Goal: Ask a question: Seek information or help from site administrators or community

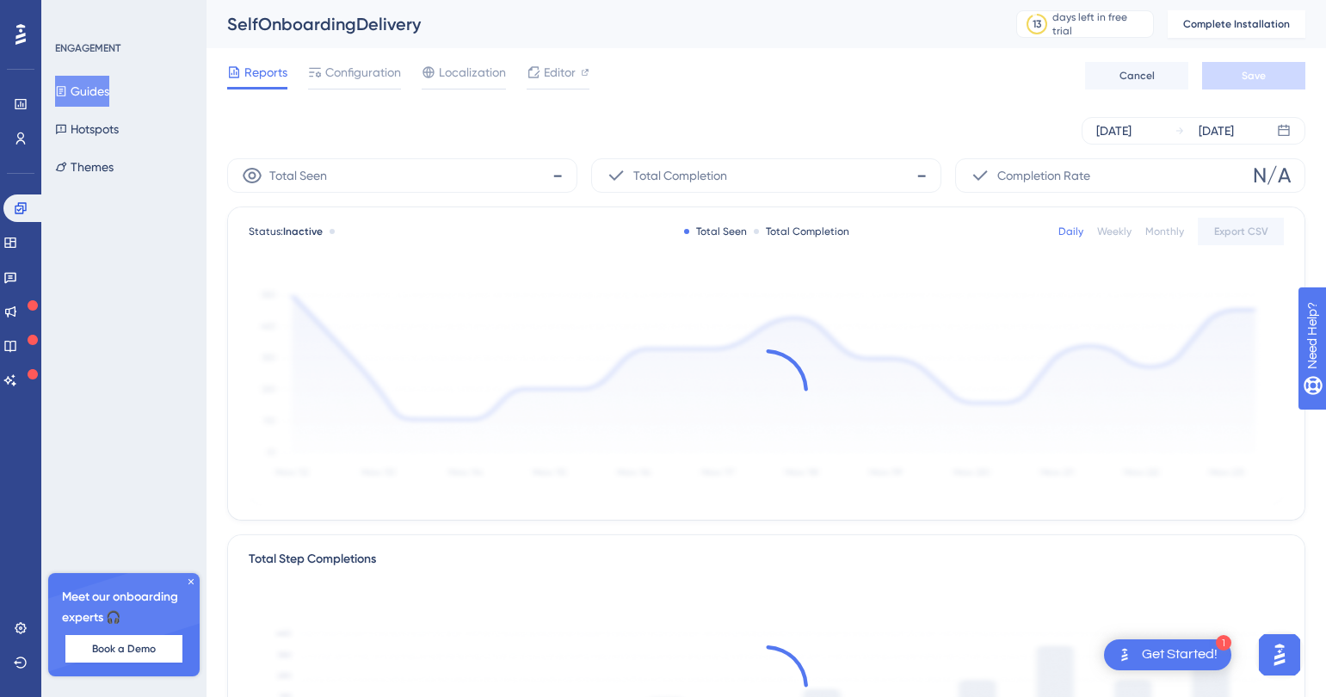
click at [1279, 653] on img "Open AI Assistant Launcher" at bounding box center [1279, 654] width 31 height 31
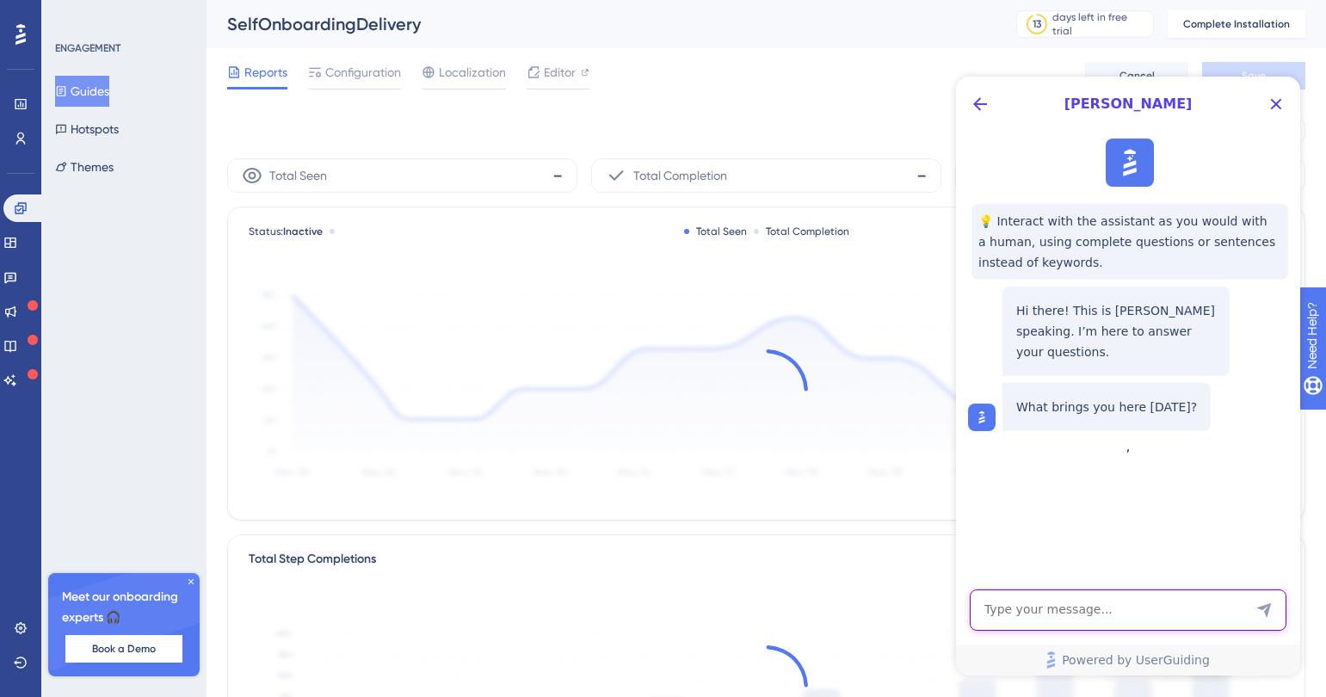
click at [1075, 617] on textarea "AI Assistant Text Input" at bounding box center [1128, 609] width 317 height 41
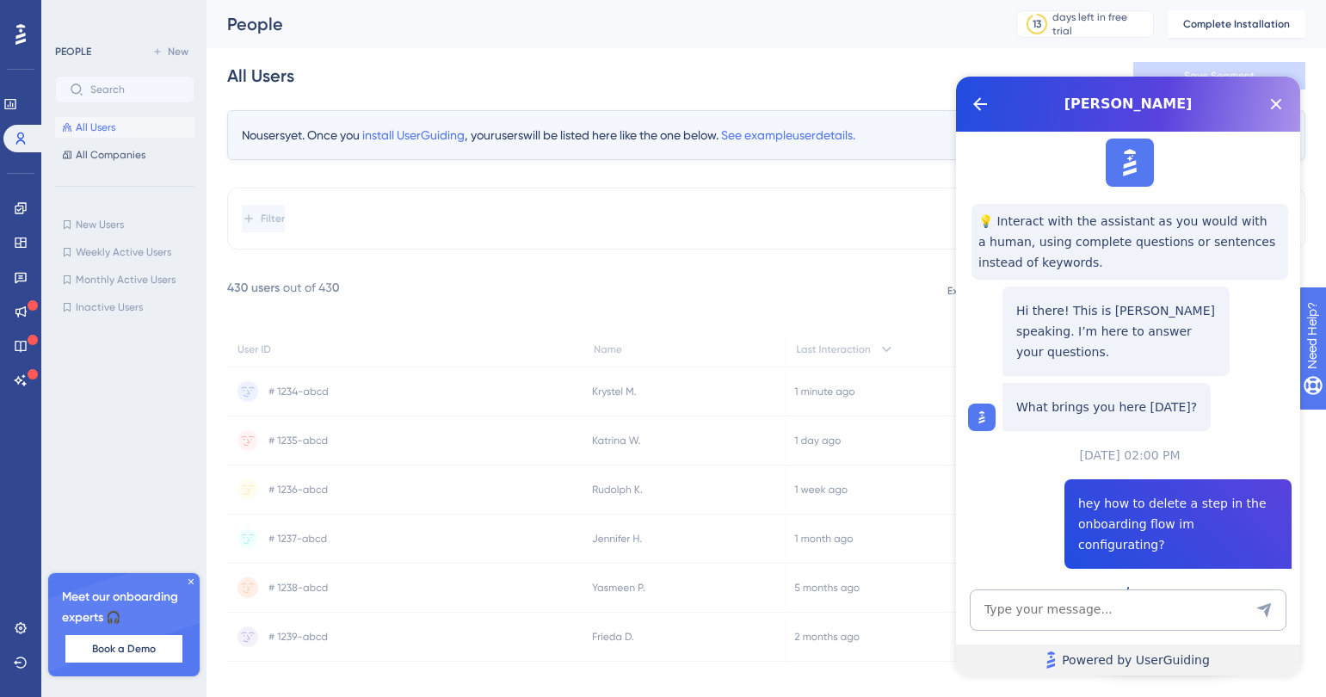
scroll to position [291, 0]
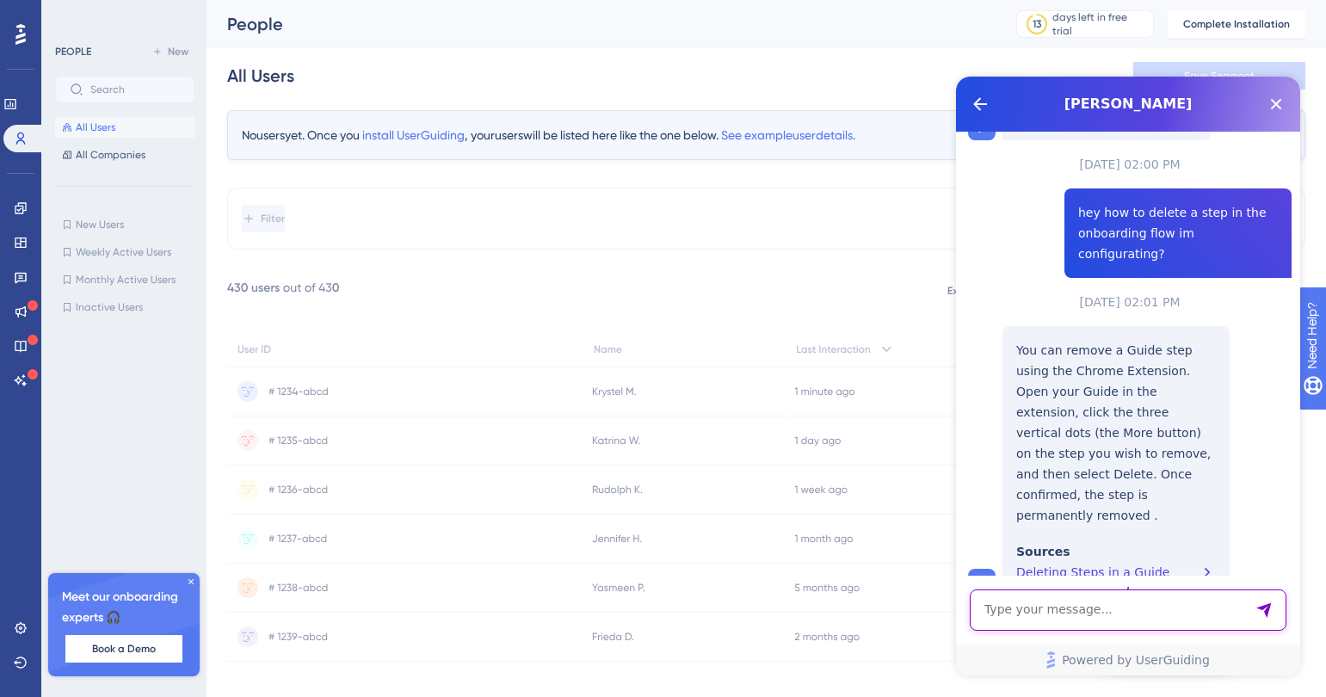
click at [1069, 619] on textarea "AI Assistant Text Input" at bounding box center [1128, 609] width 317 height 41
click at [1064, 596] on textarea "AI Assistant Text Input" at bounding box center [1128, 609] width 317 height 41
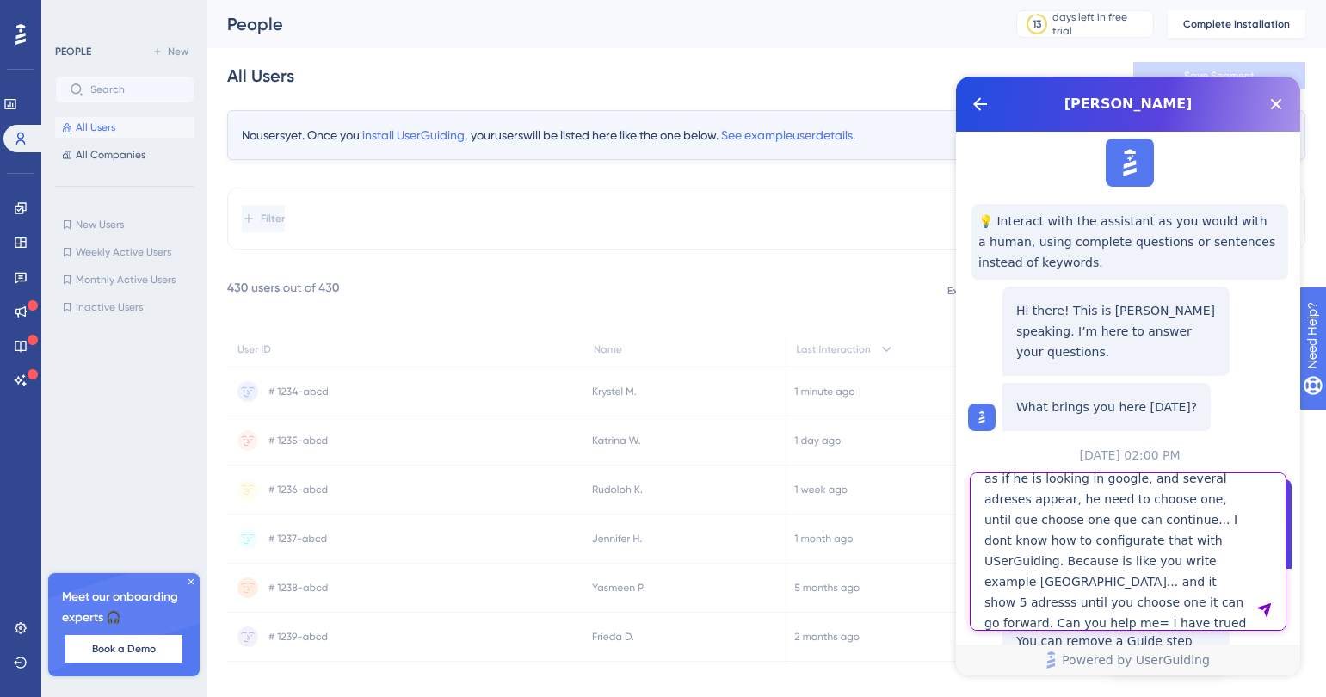
scroll to position [0, 0]
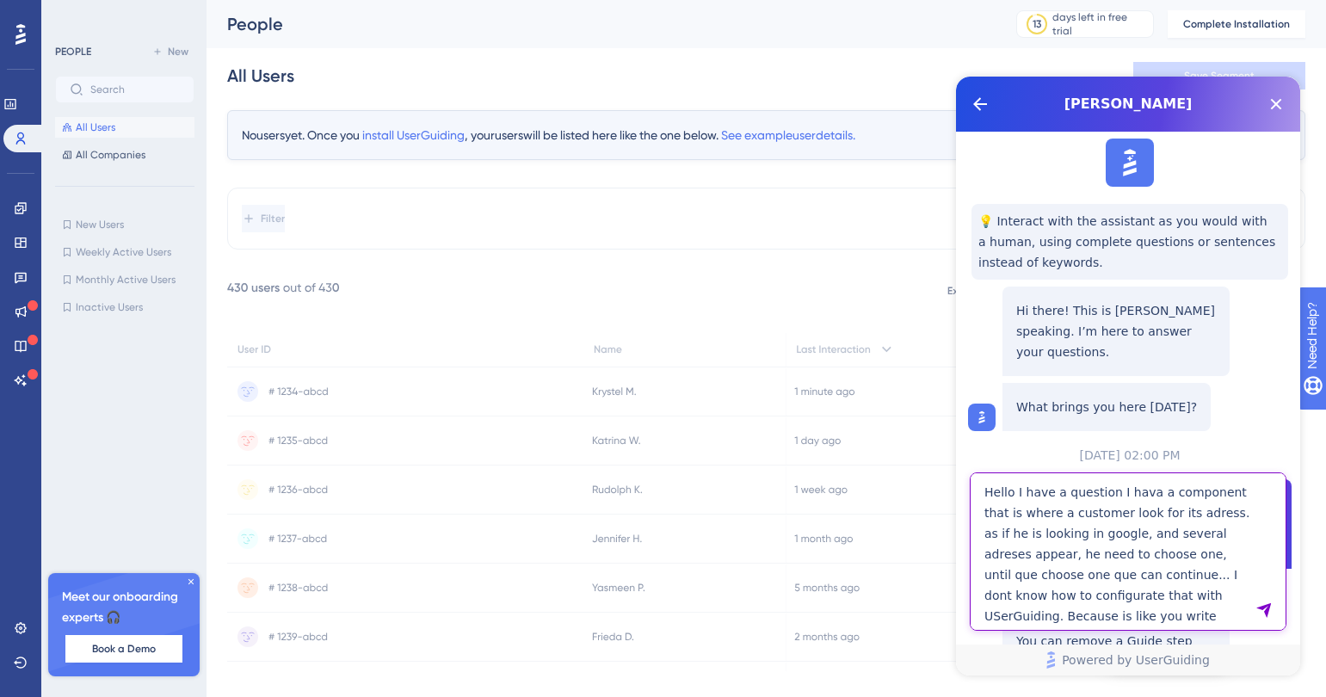
drag, startPoint x: 1202, startPoint y: 619, endPoint x: 971, endPoint y: 409, distance: 313.1
click at [971, 409] on div "Dylan 💡 Interact with the assistant as you would with a human, using complete q…" at bounding box center [1128, 376] width 344 height 599
paste textarea "i! I have a component where users search for their address (like Google autocom…"
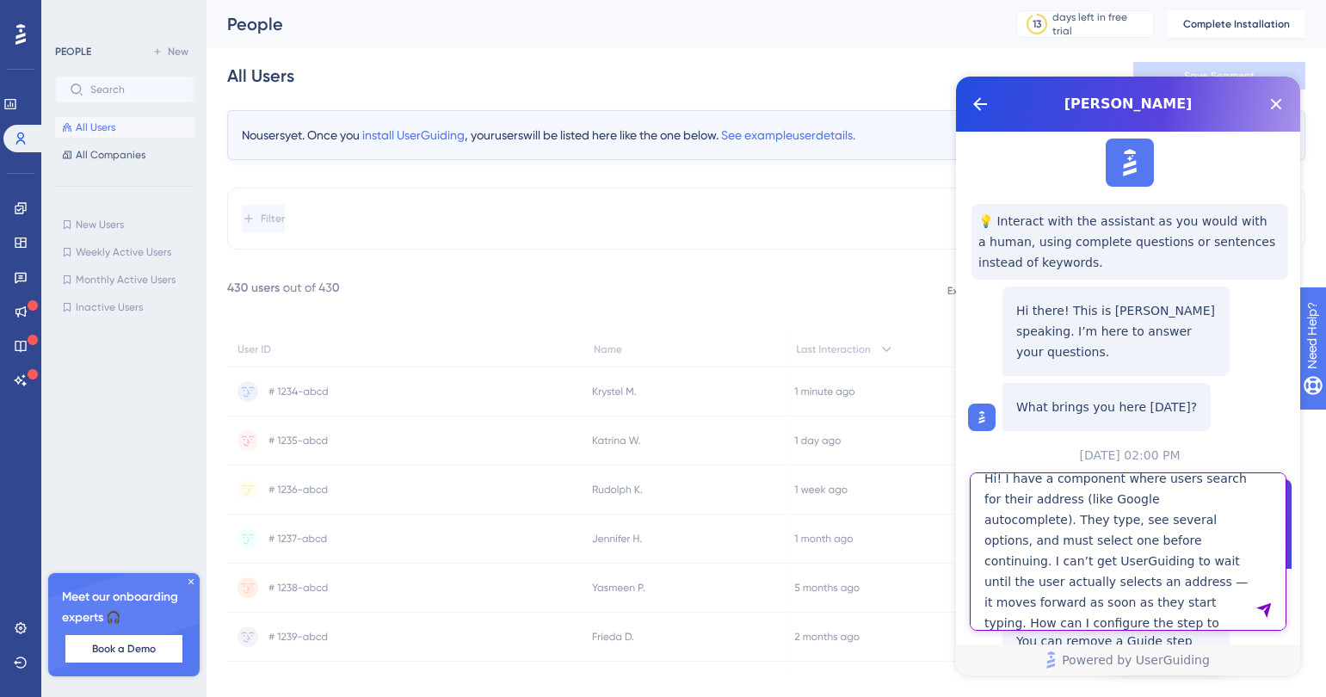
scroll to position [408, 0]
type textarea "Hi! I have a component where users search for their address (like Google autoco…"
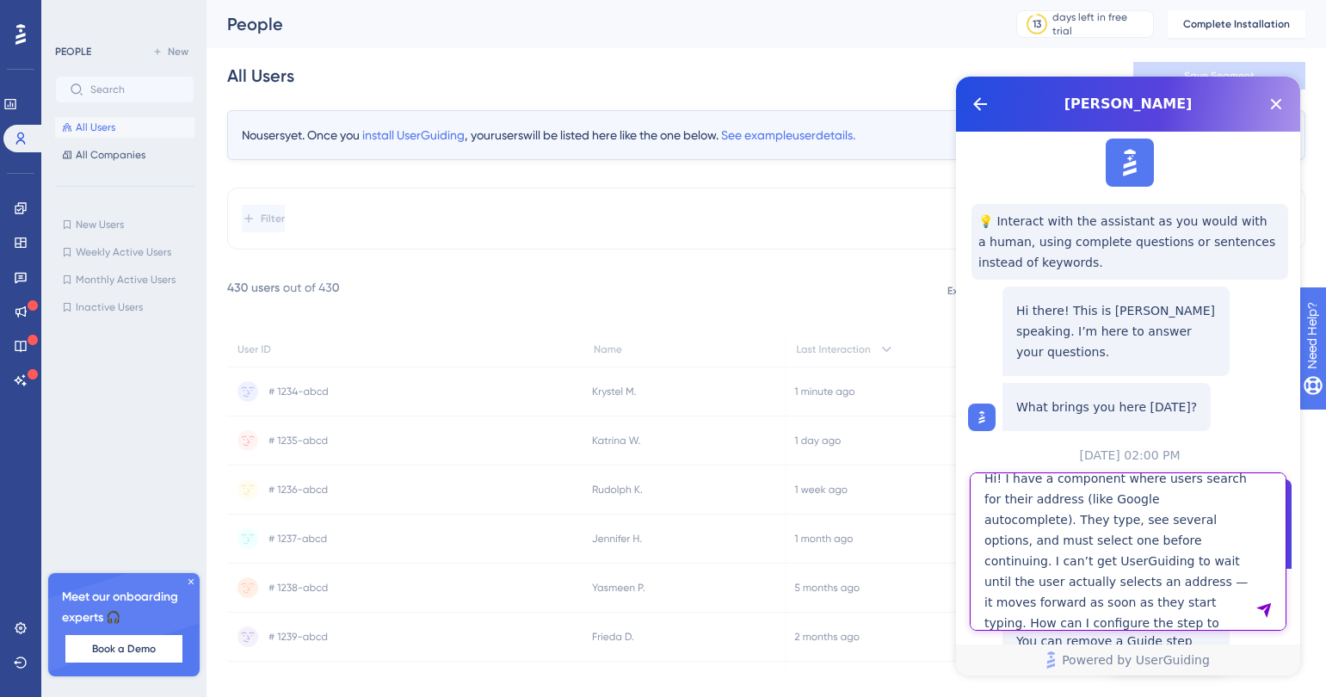
click at [1238, 608] on textarea "Hi! I have a component where users search for their address (like Google autoco…" at bounding box center [1128, 551] width 317 height 158
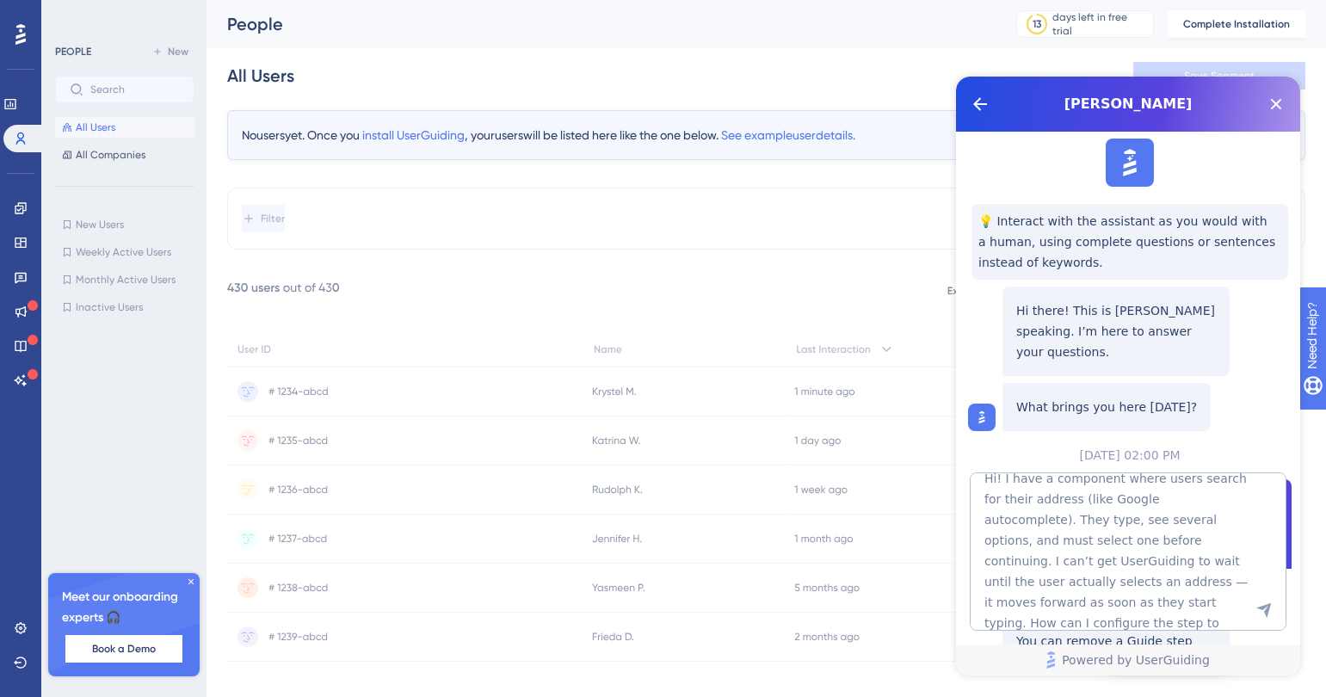
click at [1268, 609] on icon "Send Message" at bounding box center [1263, 610] width 15 height 15
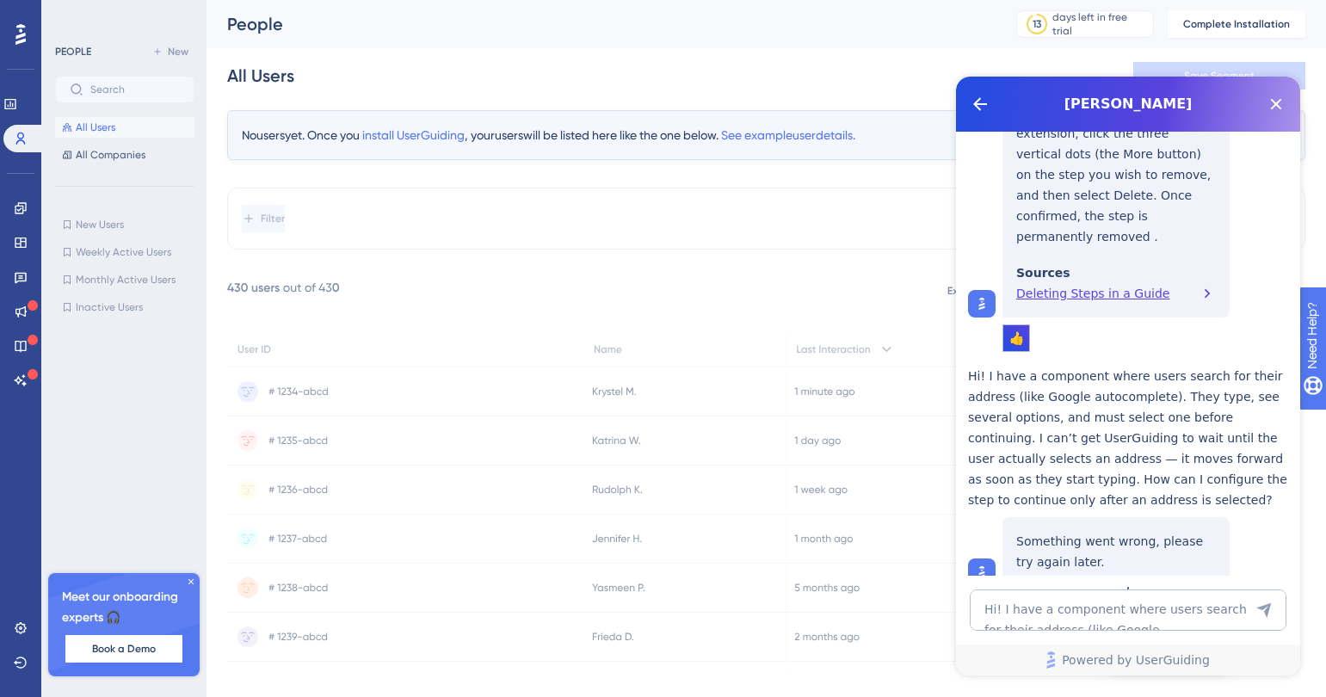
scroll to position [594, 0]
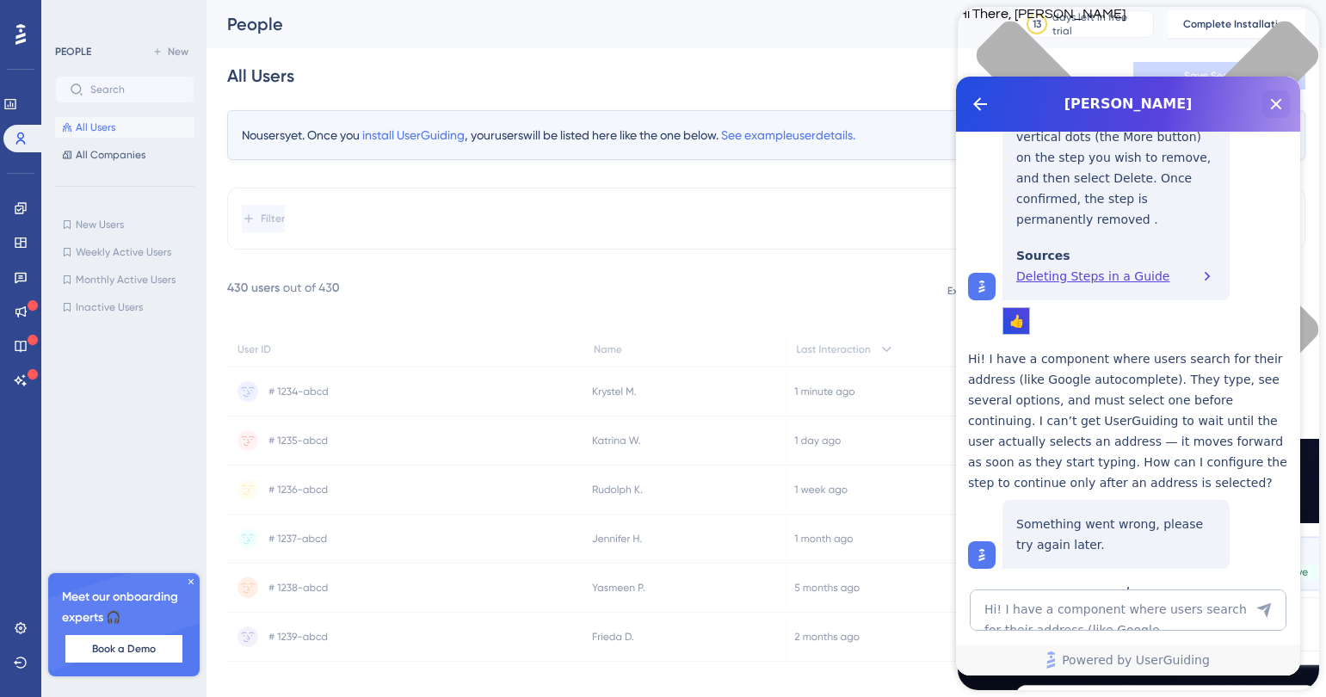
click at [1272, 100] on icon "Close Button" at bounding box center [1276, 104] width 11 height 11
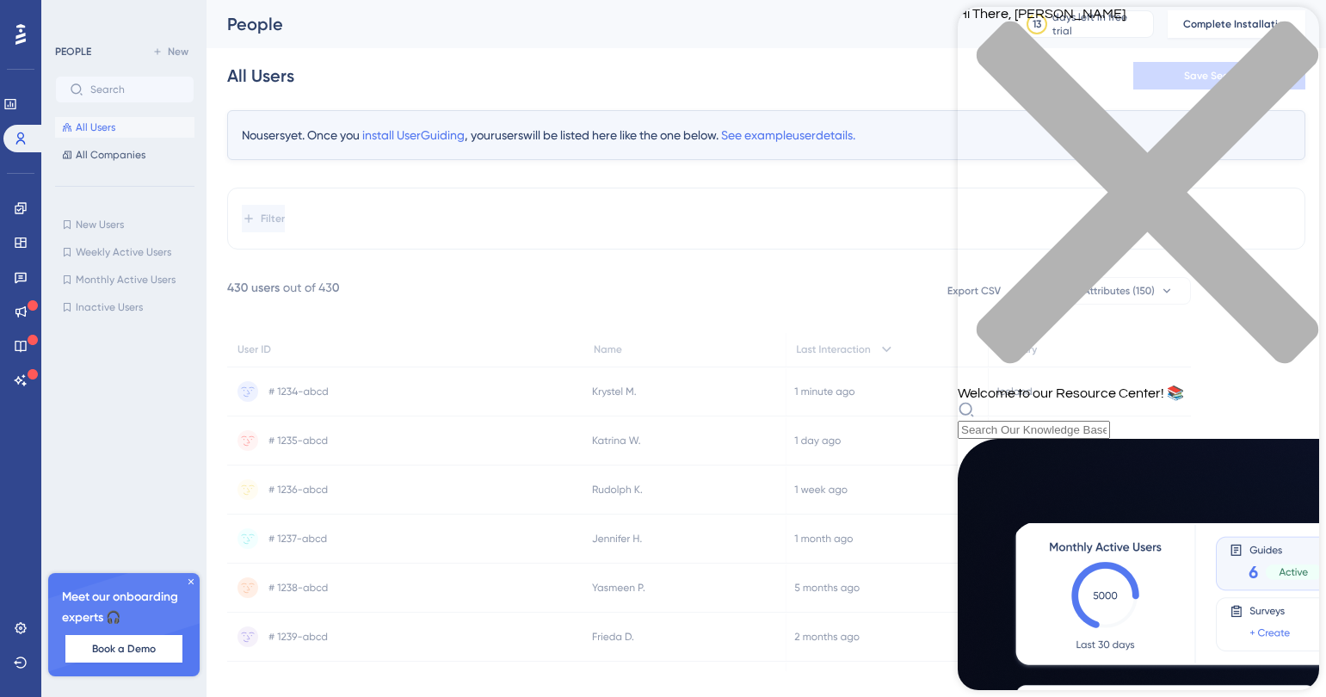
scroll to position [0, 0]
click at [1293, 24] on div "close resource center" at bounding box center [1138, 203] width 361 height 364
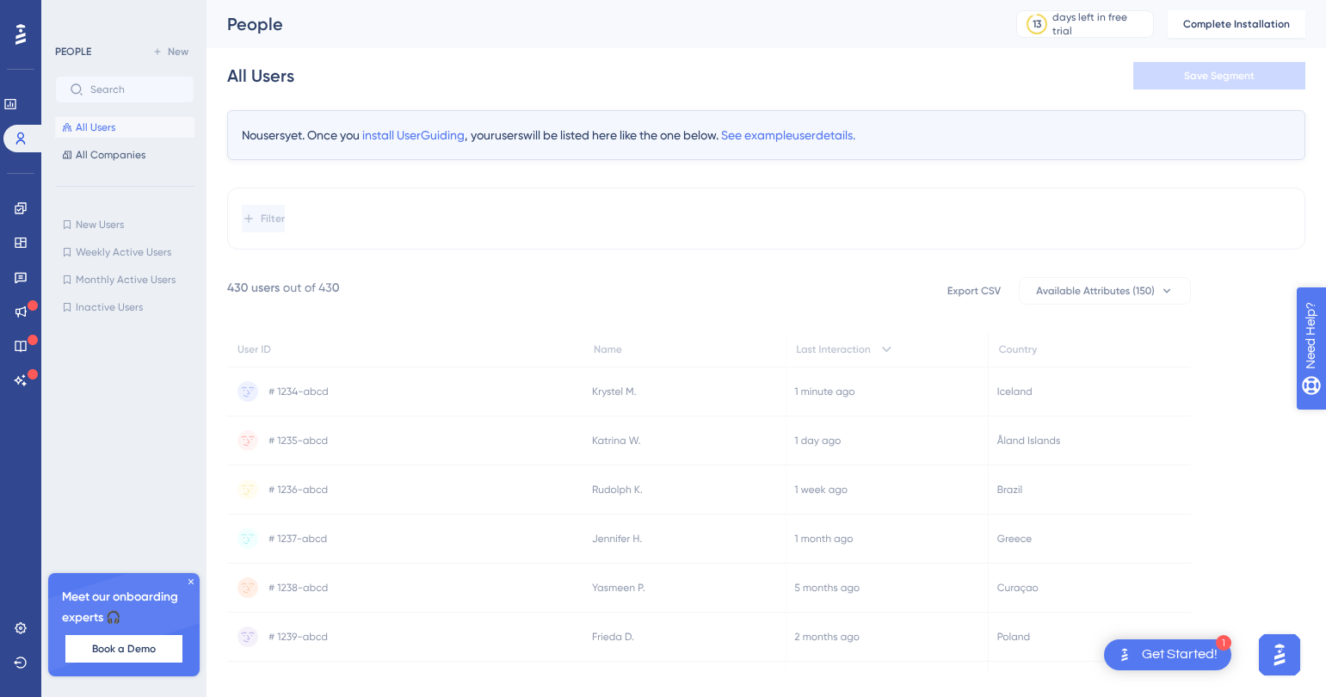
click at [1325, 424] on icon "open resource center" at bounding box center [1320, 424] width 18 height 18
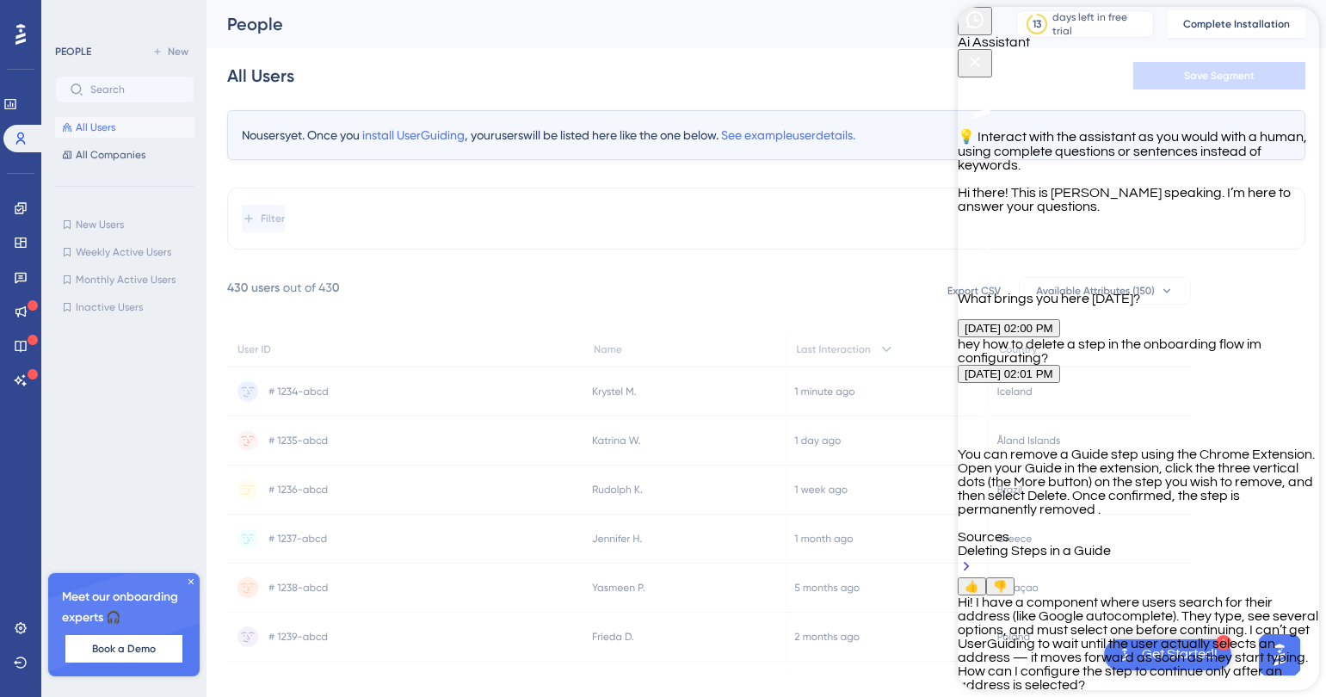
scroll to position [533, 0]
paste textarea "Hi! I have a component where users search for their address (like Google autoco…"
type textarea "Hi! I have a component where users search for their address (like Google autoco…"
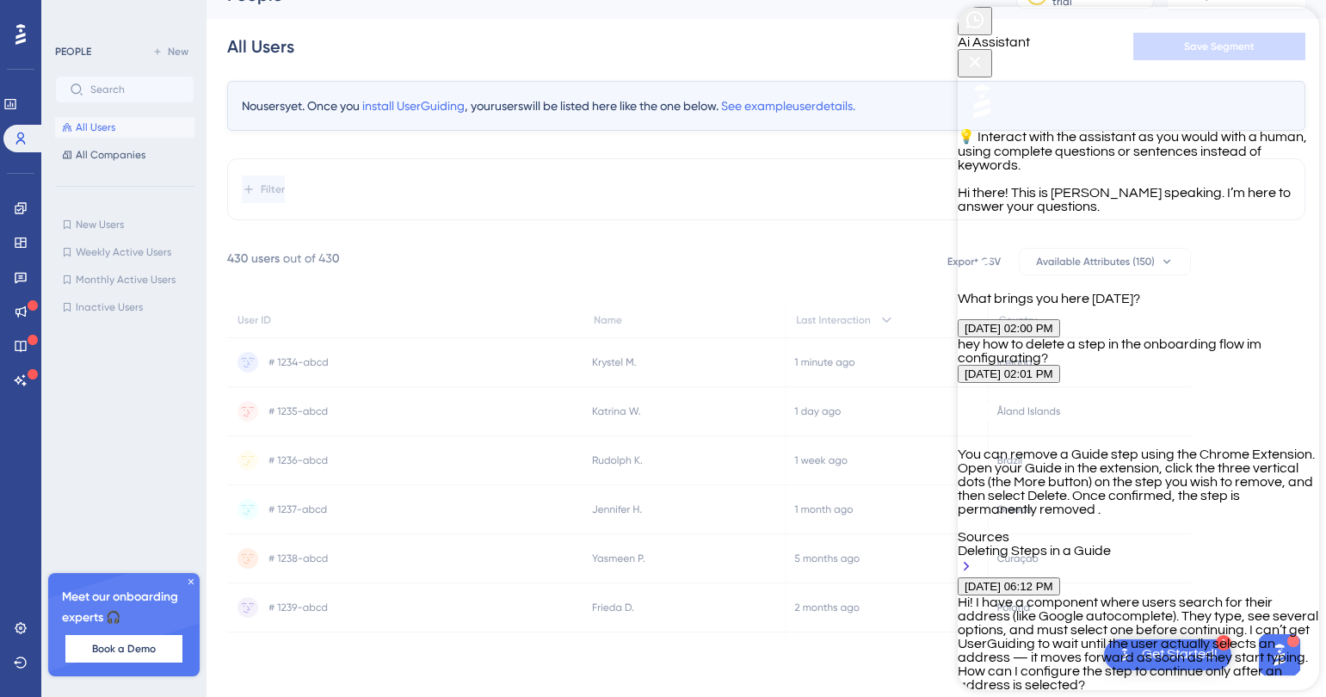
scroll to position [914, 0]
type textarea "How to plitt the action into two steps? where?"
copy p "remove auto-trigger on the input field for the first step so it only captures t…"
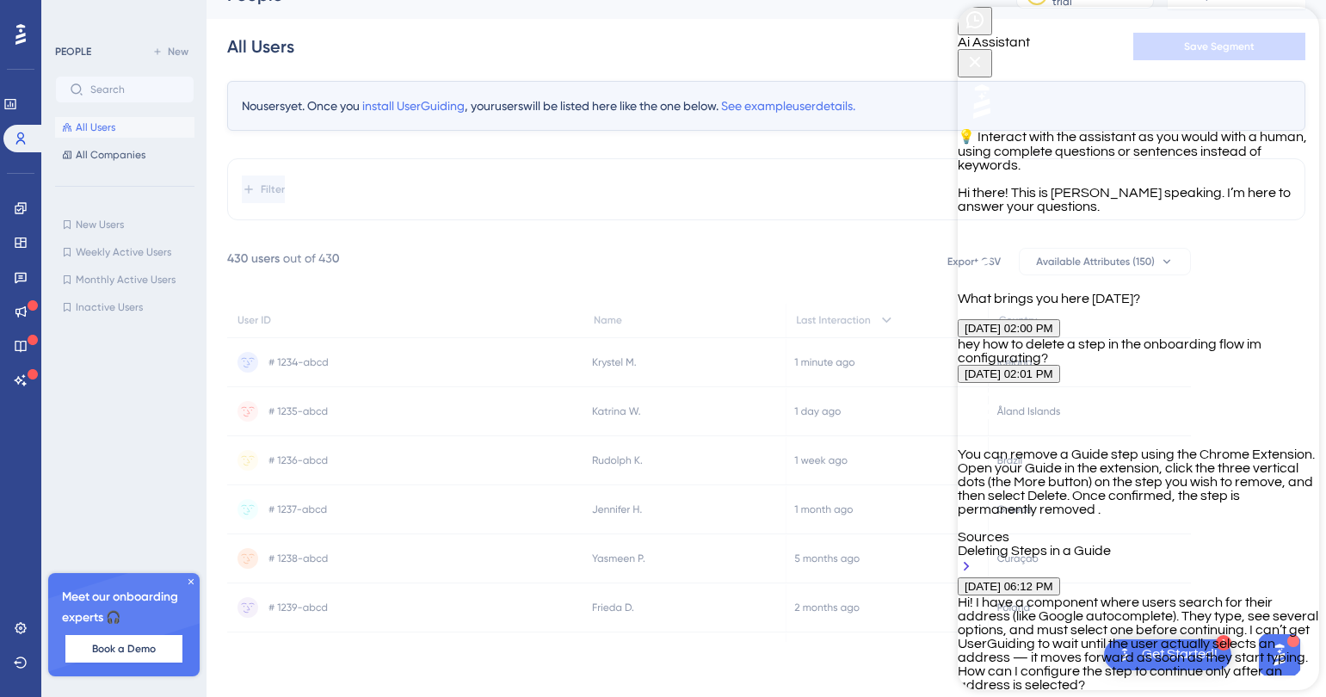
drag, startPoint x: 1126, startPoint y: 298, endPoint x: 1101, endPoint y: 337, distance: 46.8
paste textarea "remove auto-trigger on the input field for the first step so it only captures t…"
type textarea "where exactly i can remove auto-trigger on the input field for the first step s…"
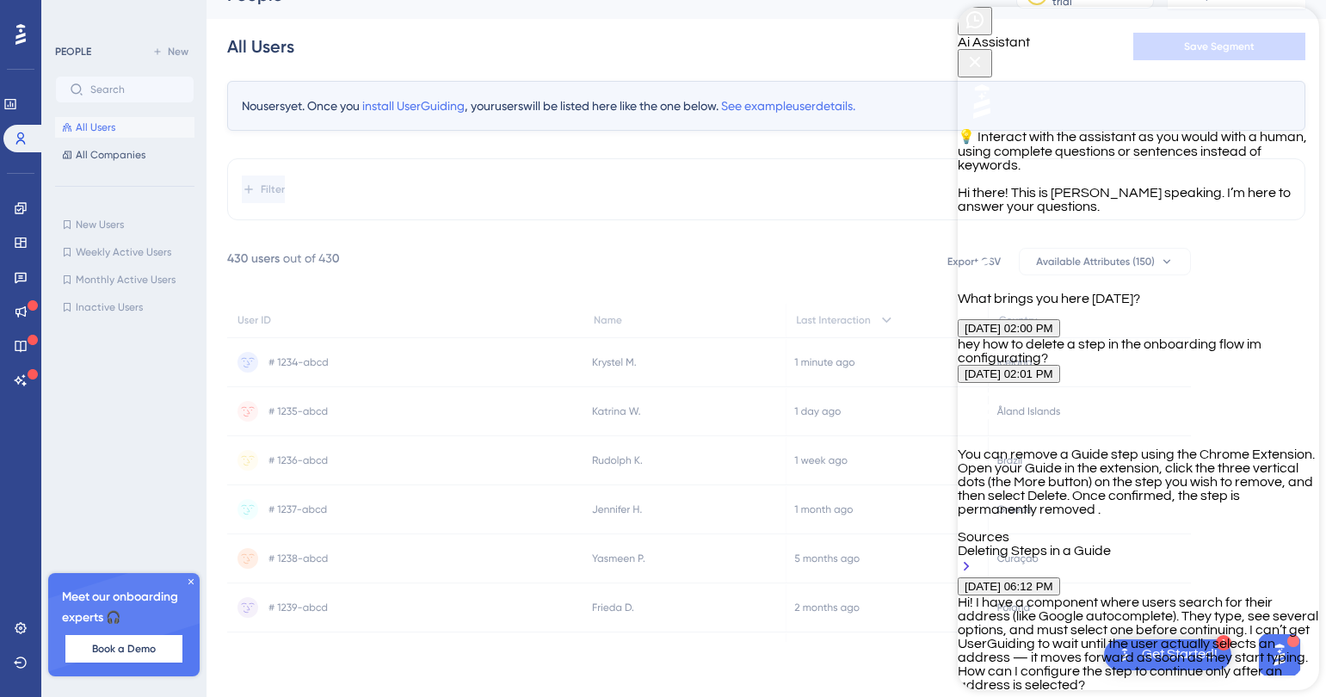
scroll to position [1846, 0]
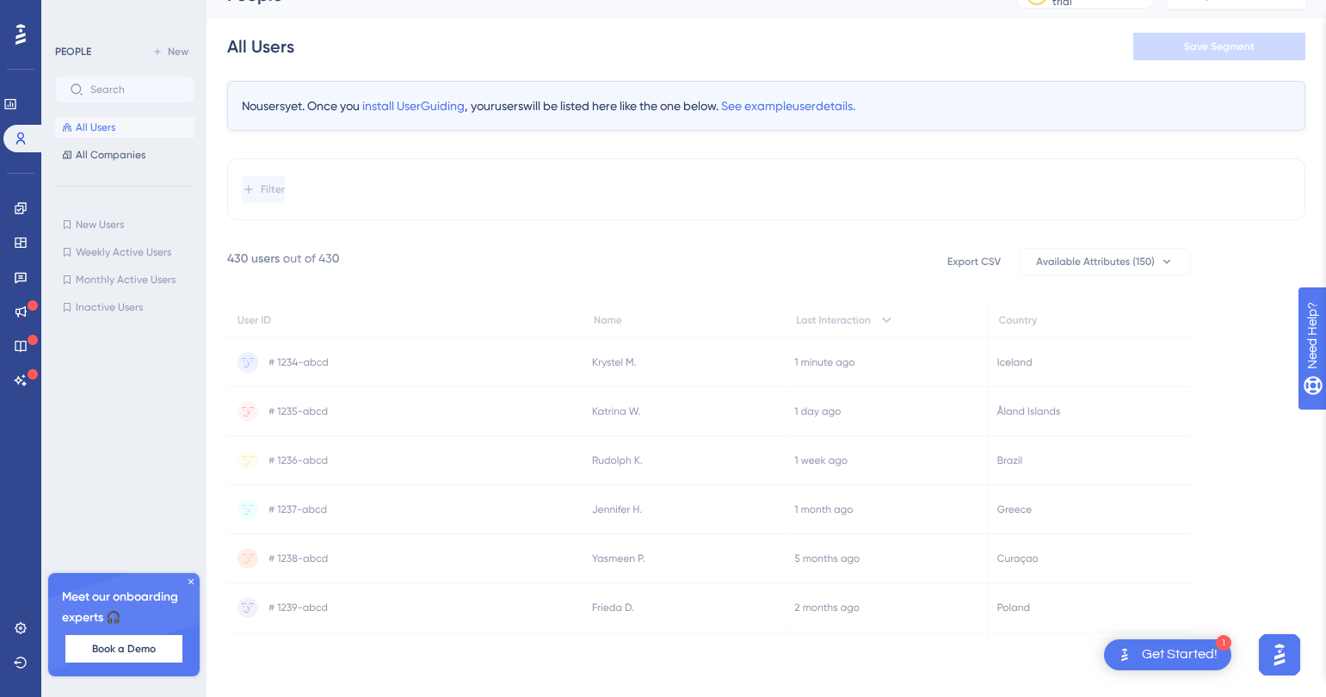
type textarea "I d"
click at [1291, 648] on img "Open AI Assistant Launcher" at bounding box center [1279, 654] width 31 height 31
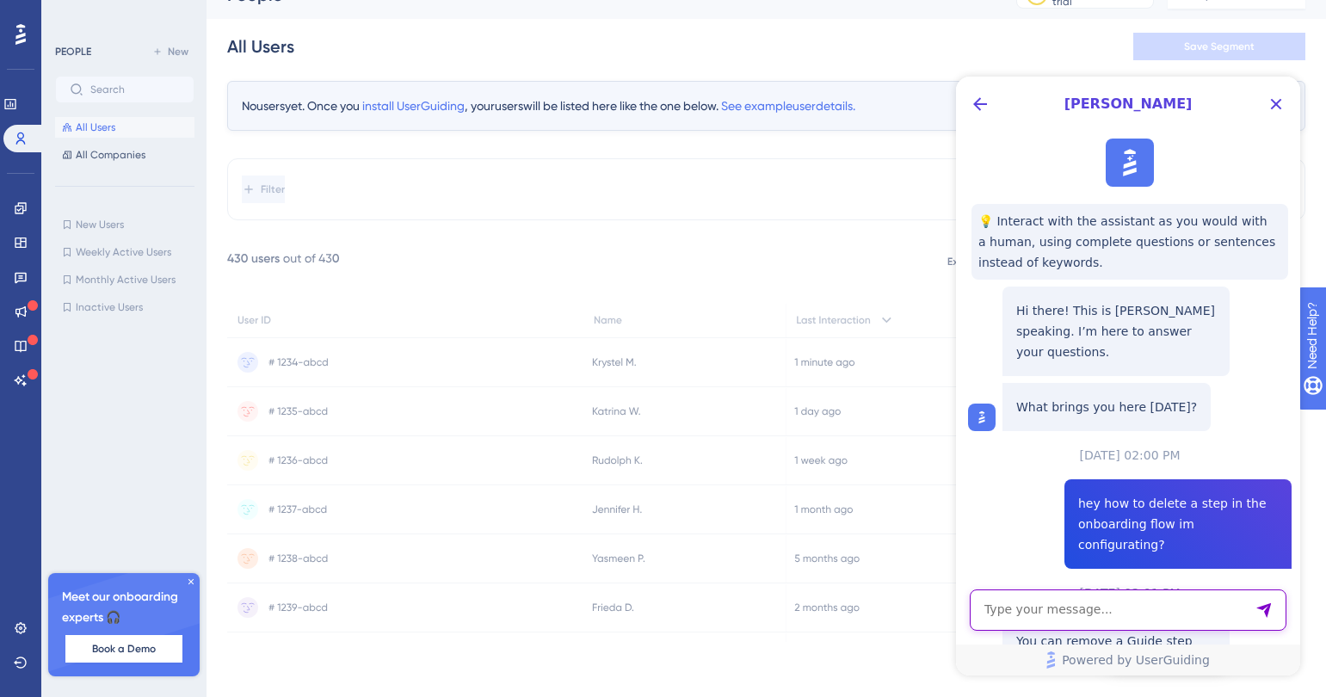
click at [1117, 605] on textarea "AI Assistant Text Input" at bounding box center [1128, 609] width 317 height 41
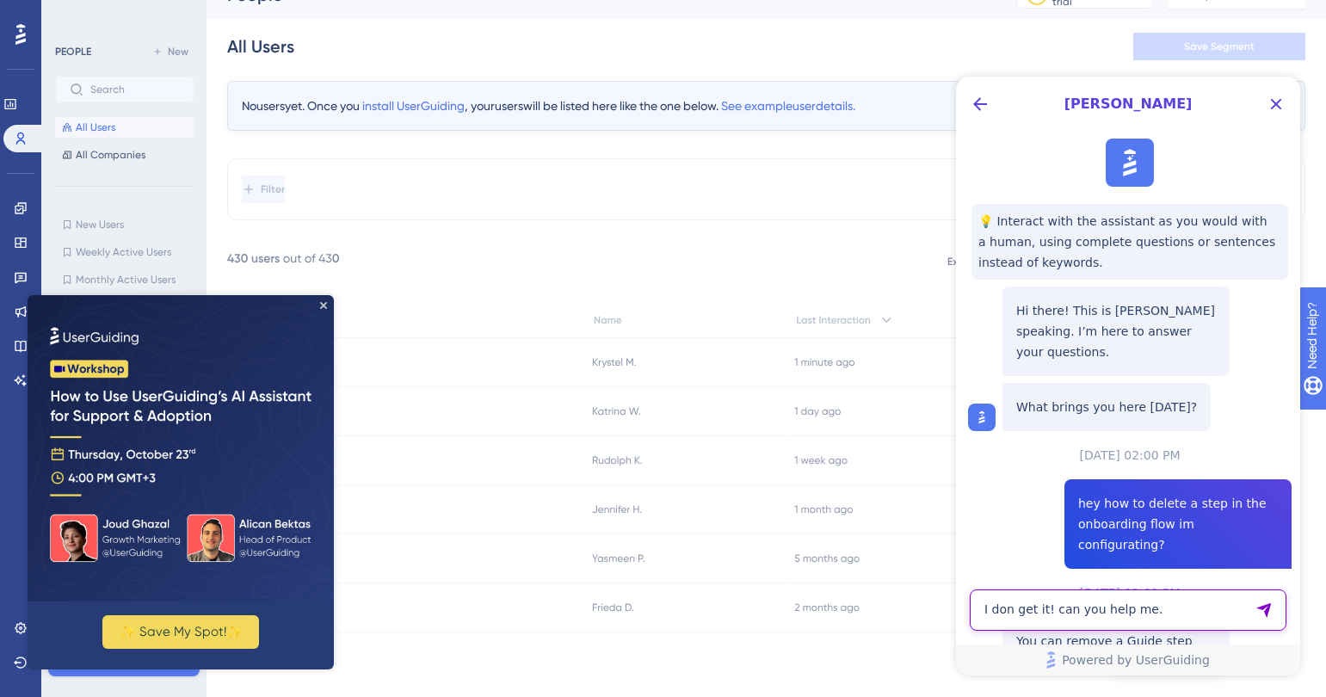
type textarea "I don get it! can you help me."
click at [1266, 609] on icon "Send Message" at bounding box center [1263, 610] width 15 height 15
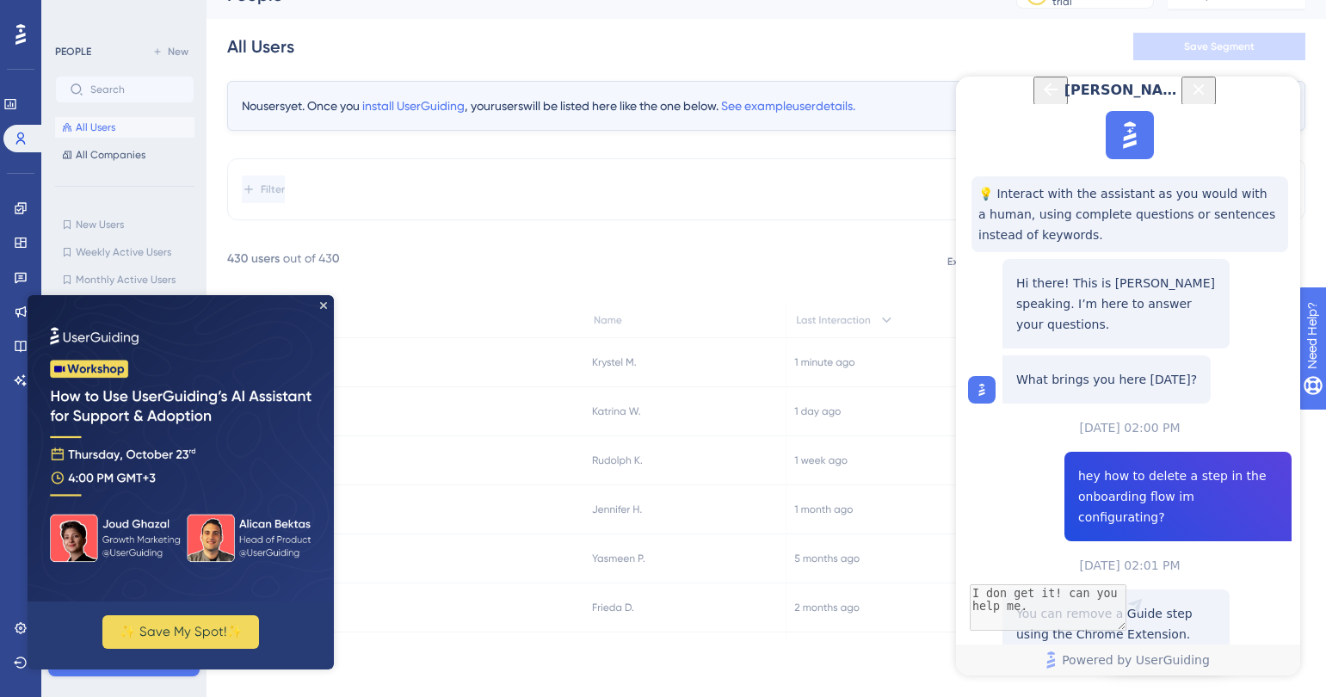
scroll to position [2020, 0]
